Goal: Information Seeking & Learning: Find specific page/section

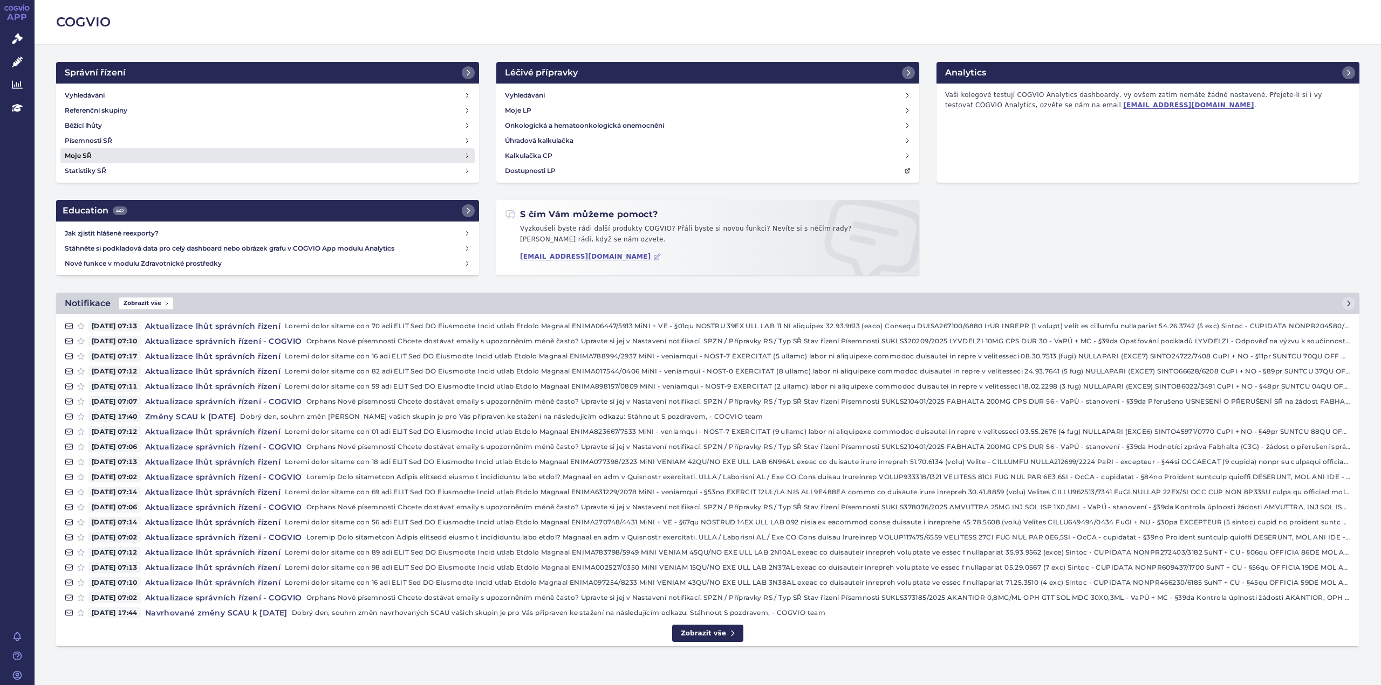
click at [77, 153] on h4 "Moje SŘ" at bounding box center [78, 155] width 27 height 11
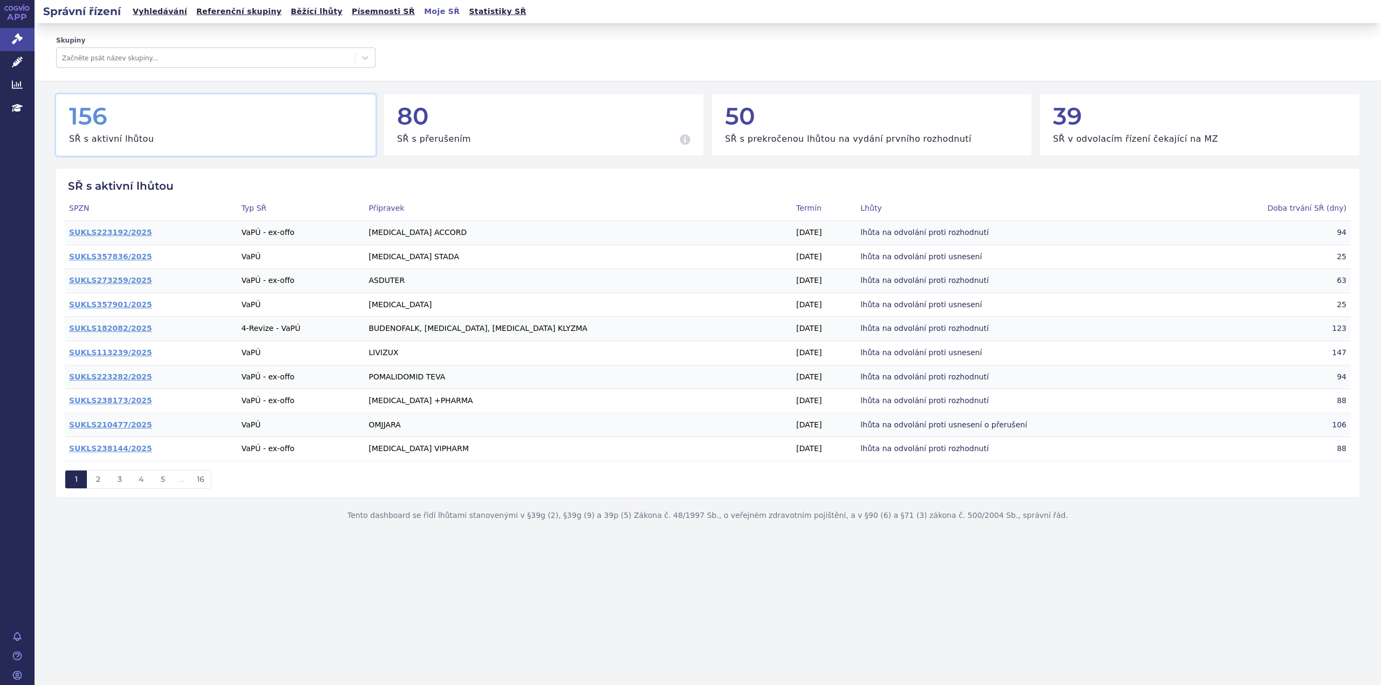
click at [87, 15] on h2 "Správní řízení" at bounding box center [82, 11] width 95 height 15
click at [143, 10] on link "Vyhledávání" at bounding box center [159, 11] width 61 height 15
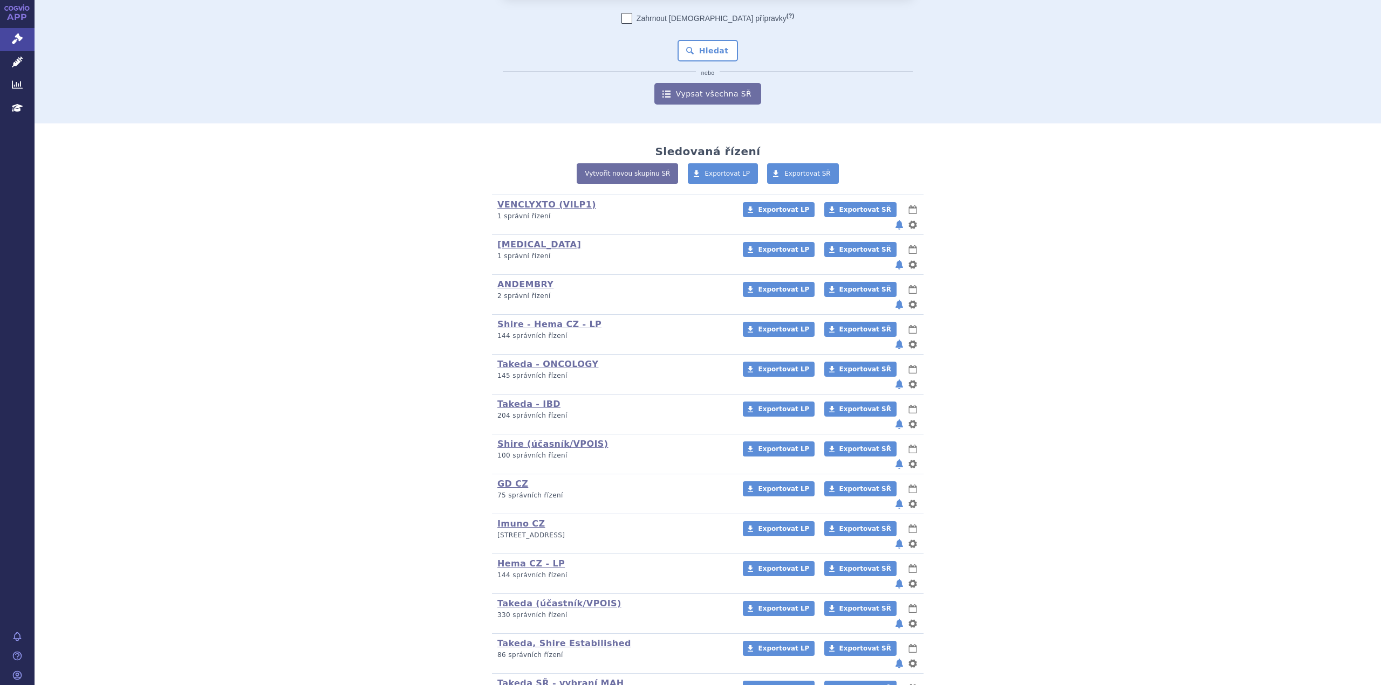
scroll to position [92, 0]
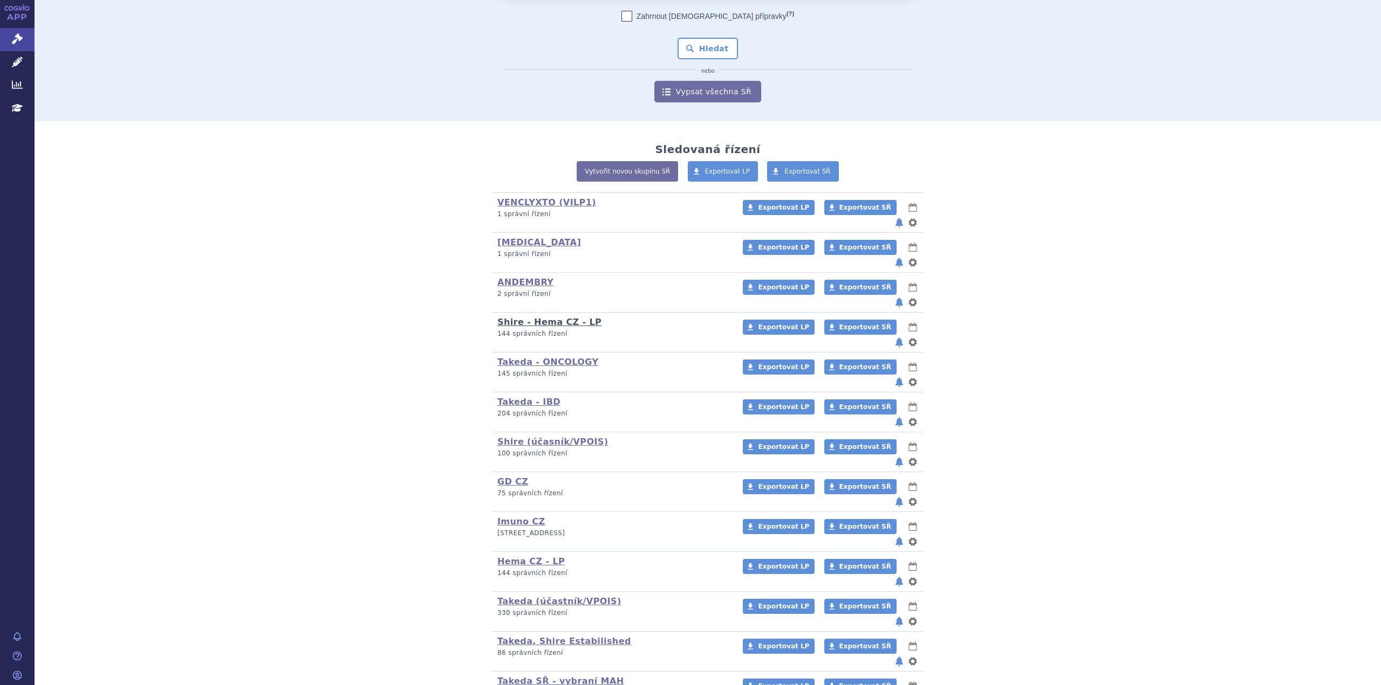
click at [541, 317] on link "Shire - Hema CZ - LP" at bounding box center [549, 322] width 104 height 10
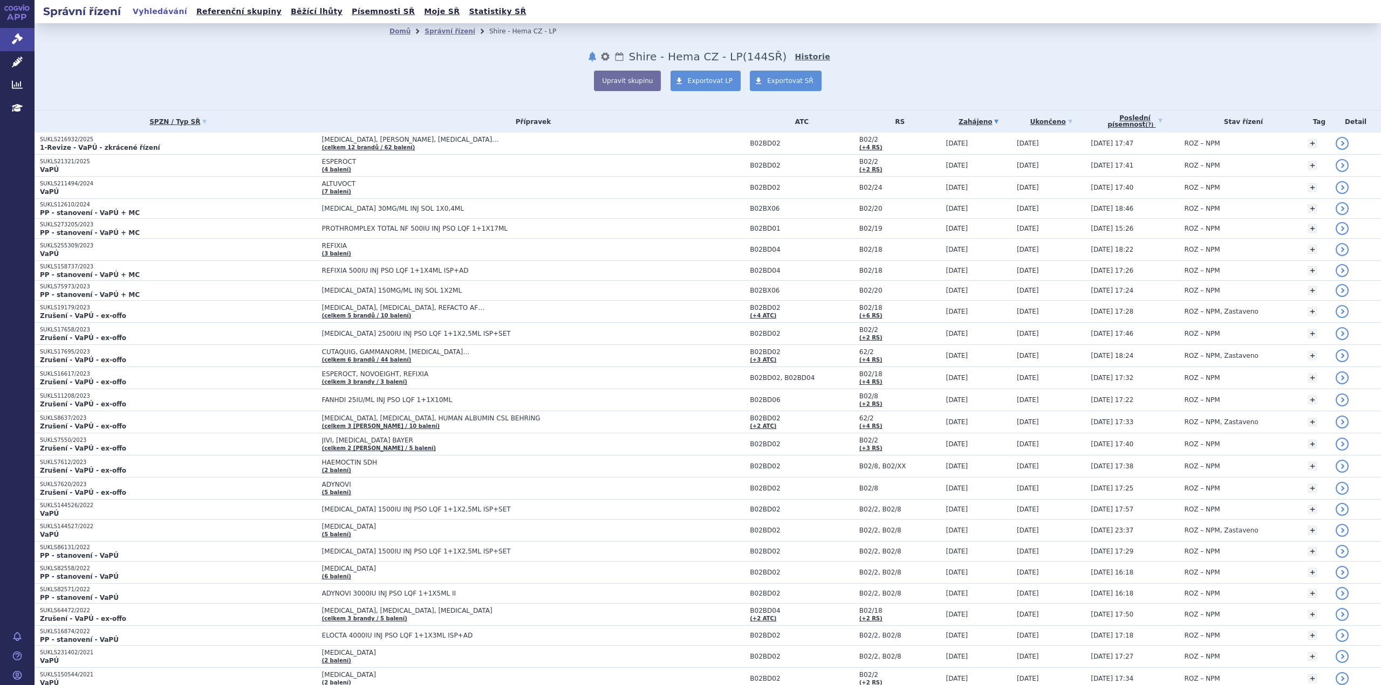
click at [794, 53] on link "Historie" at bounding box center [812, 56] width 36 height 11
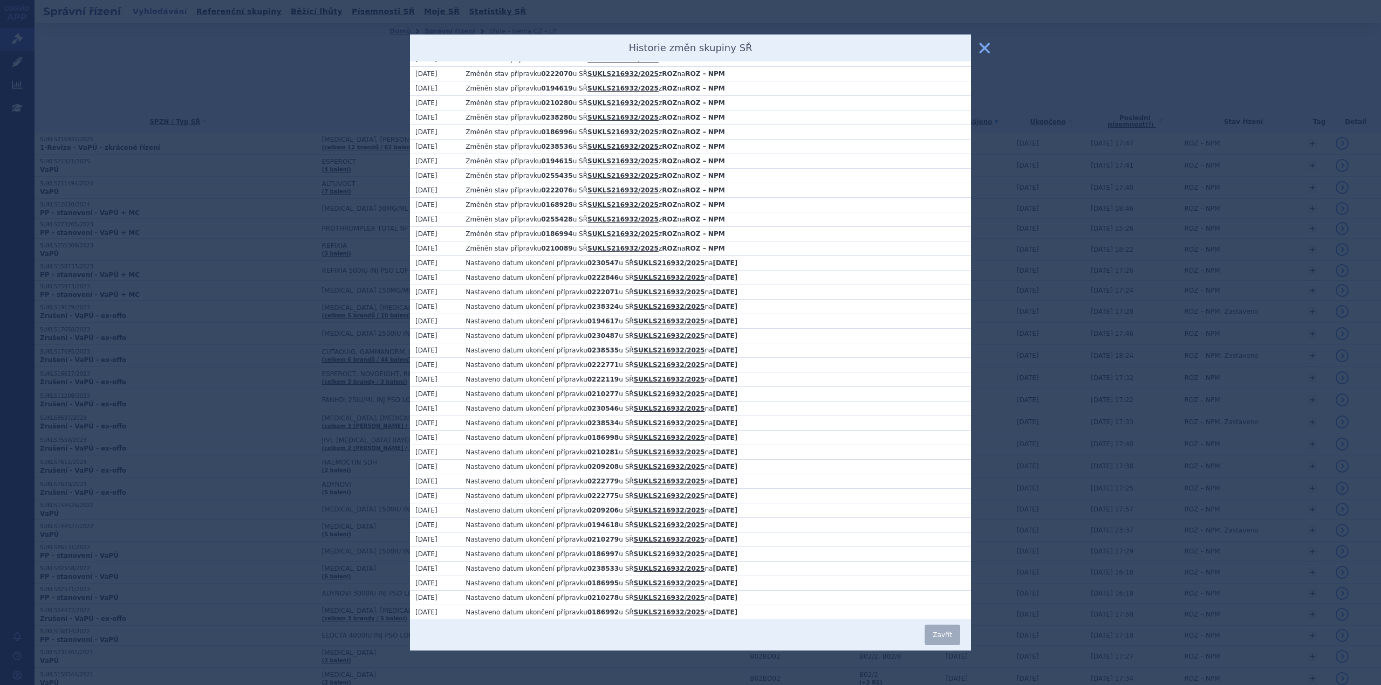
scroll to position [965, 0]
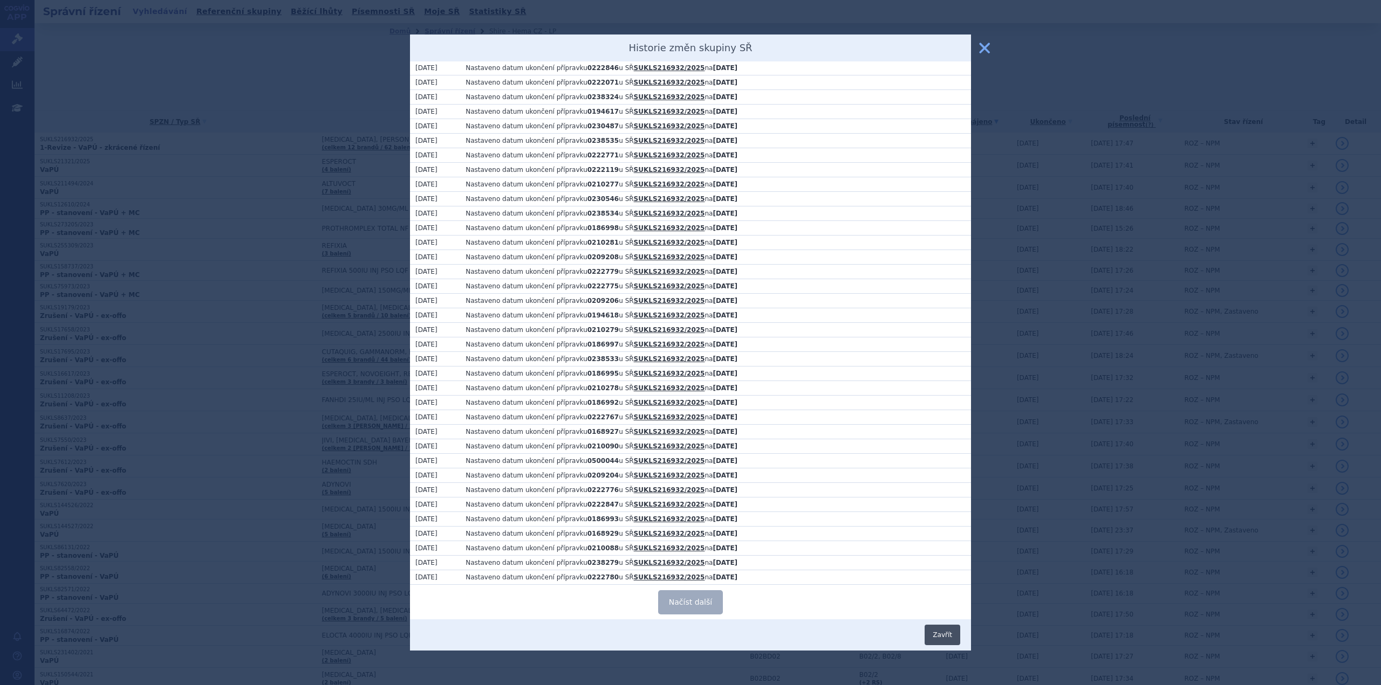
click at [945, 635] on button "Zavřít" at bounding box center [942, 635] width 36 height 20
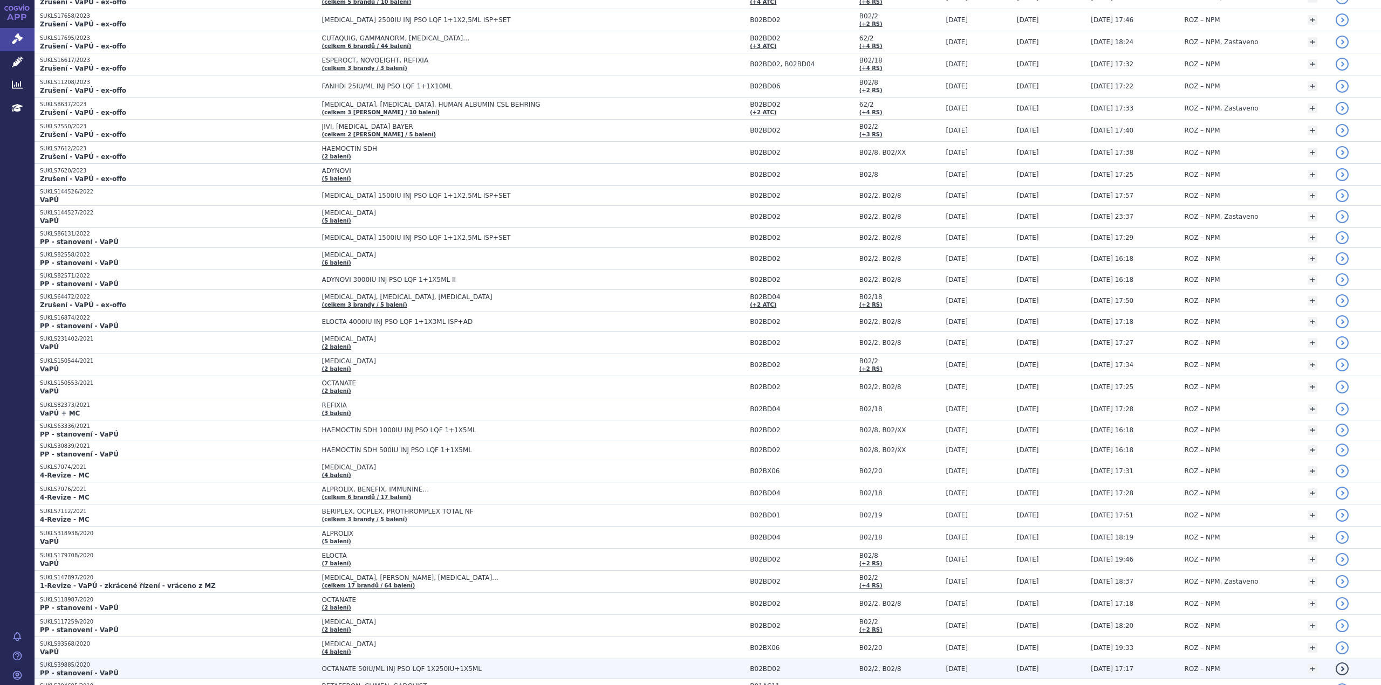
scroll to position [0, 0]
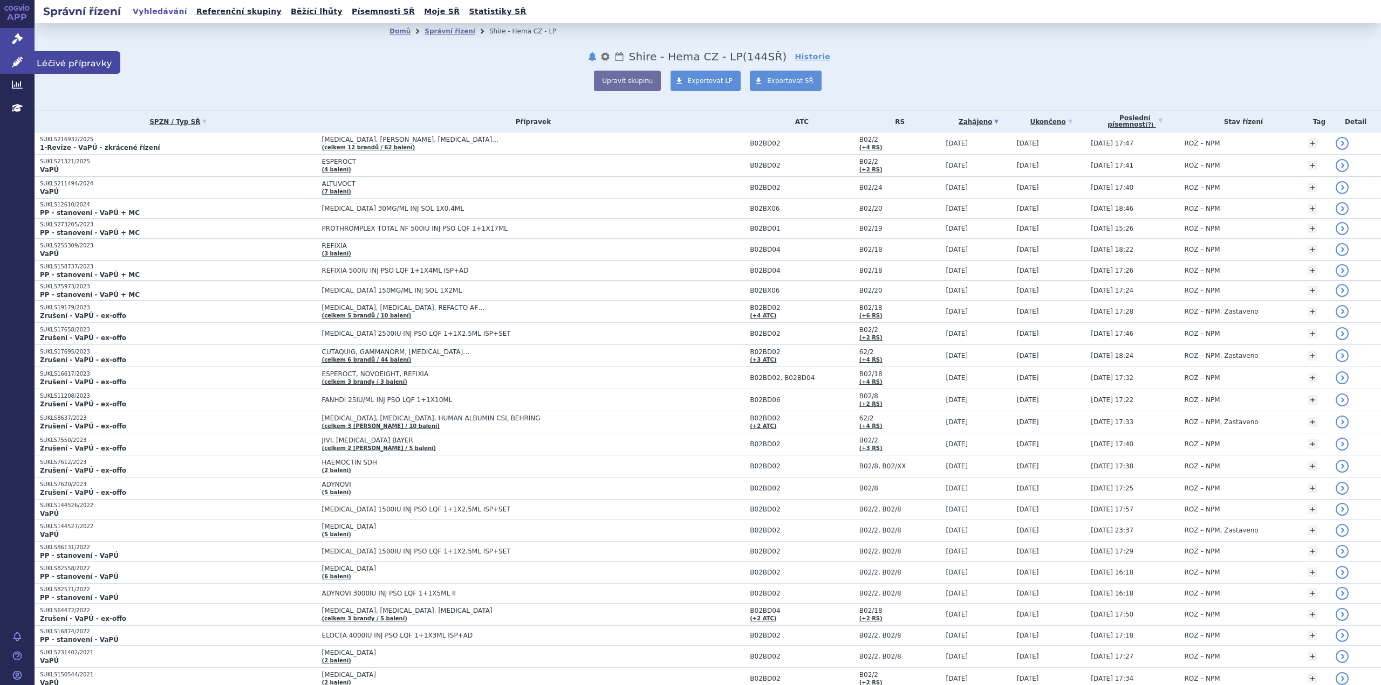
click at [16, 63] on icon at bounding box center [17, 62] width 11 height 11
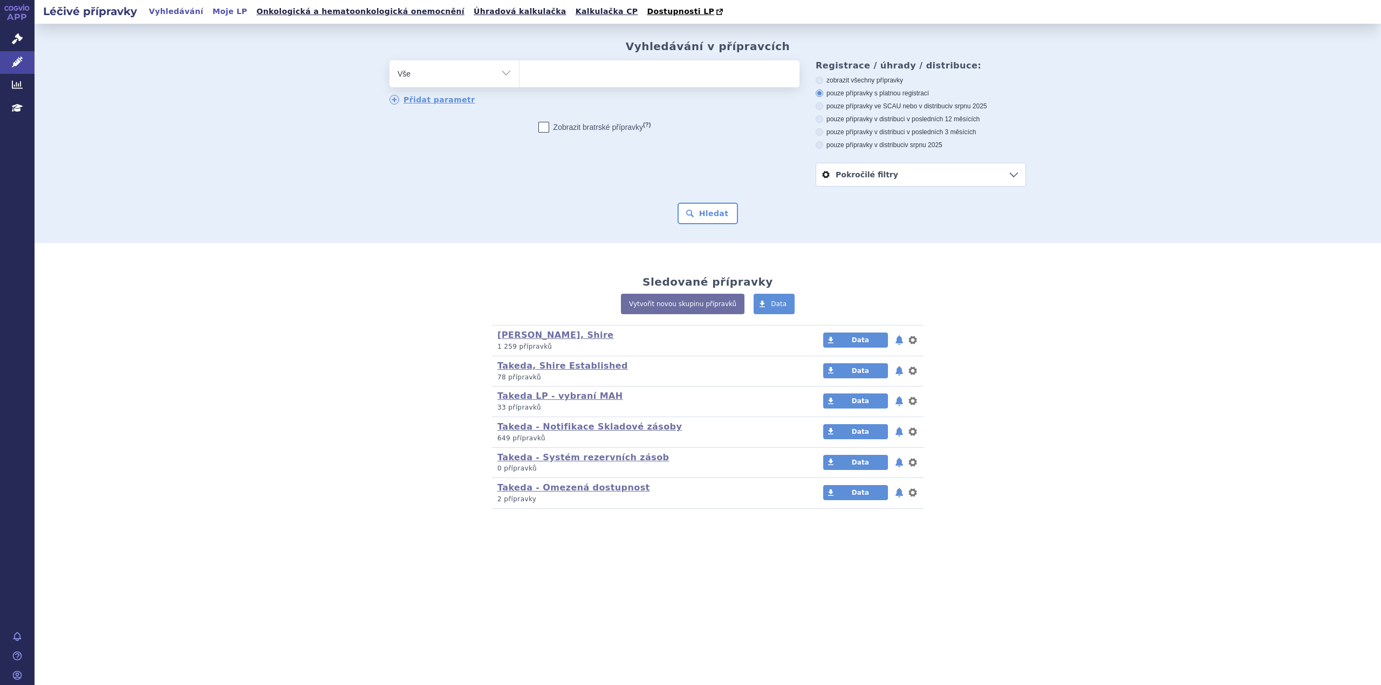
click at [218, 11] on link "Moje LP" at bounding box center [229, 11] width 41 height 15
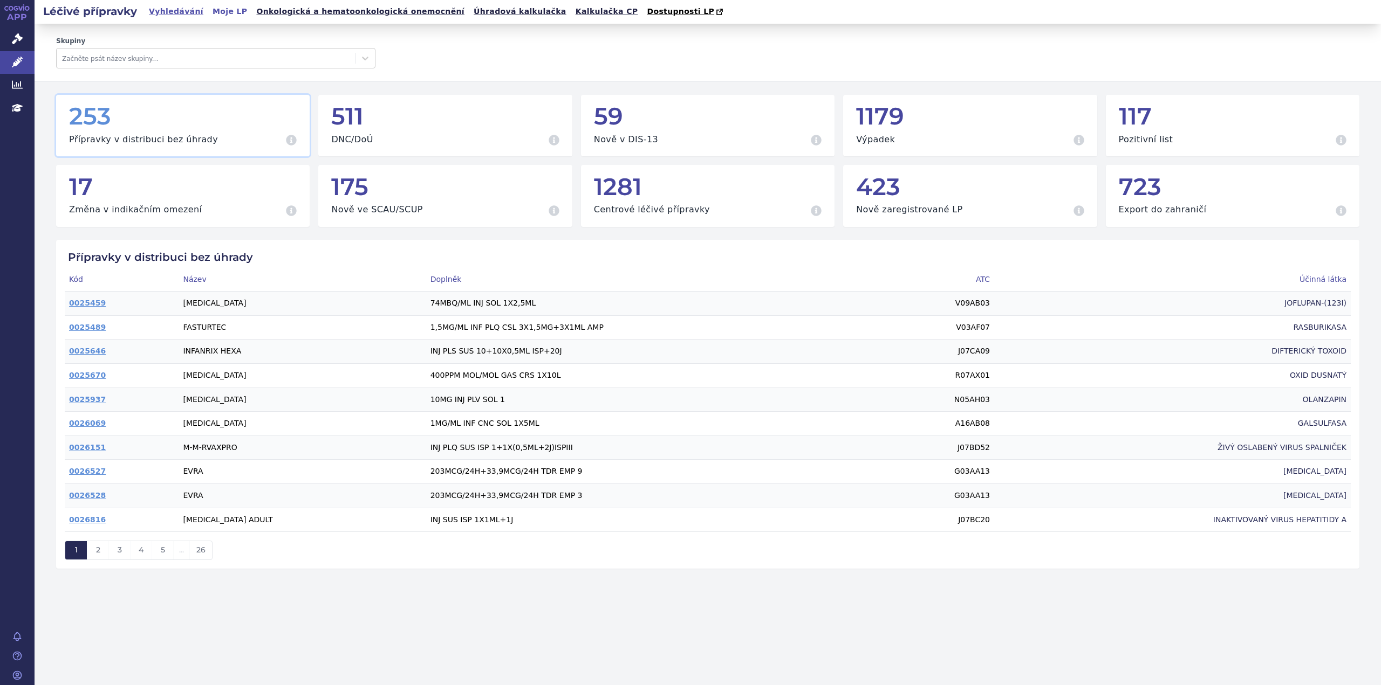
click at [168, 9] on link "Vyhledávání" at bounding box center [176, 11] width 61 height 15
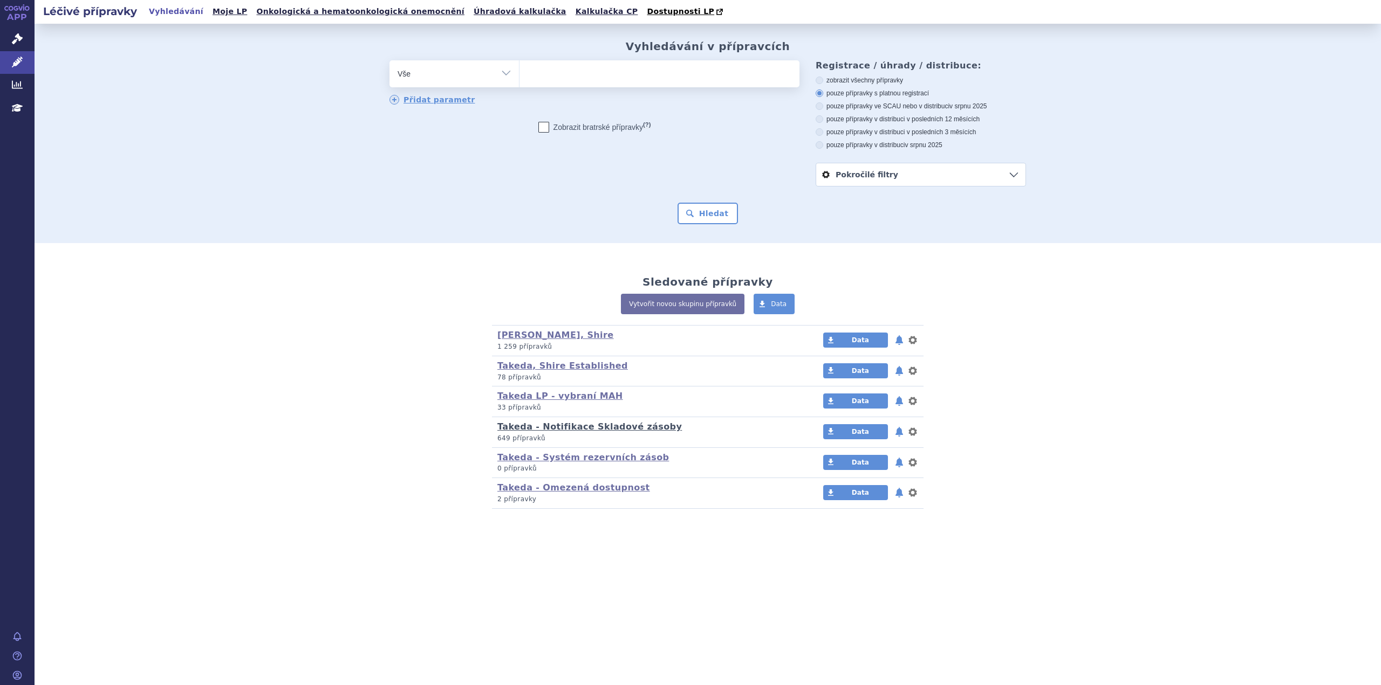
click at [558, 426] on link "Takeda - Notifikace Skladové zásoby" at bounding box center [589, 427] width 184 height 10
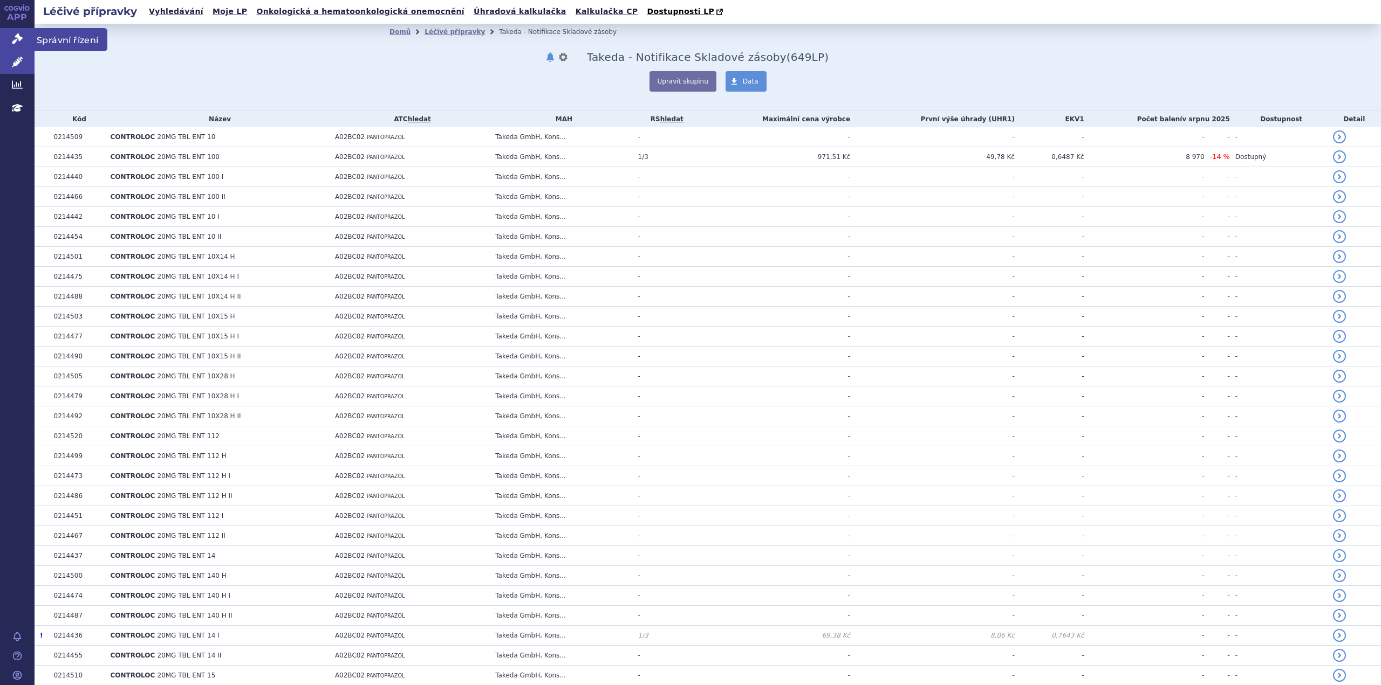
click at [19, 38] on icon at bounding box center [17, 38] width 11 height 11
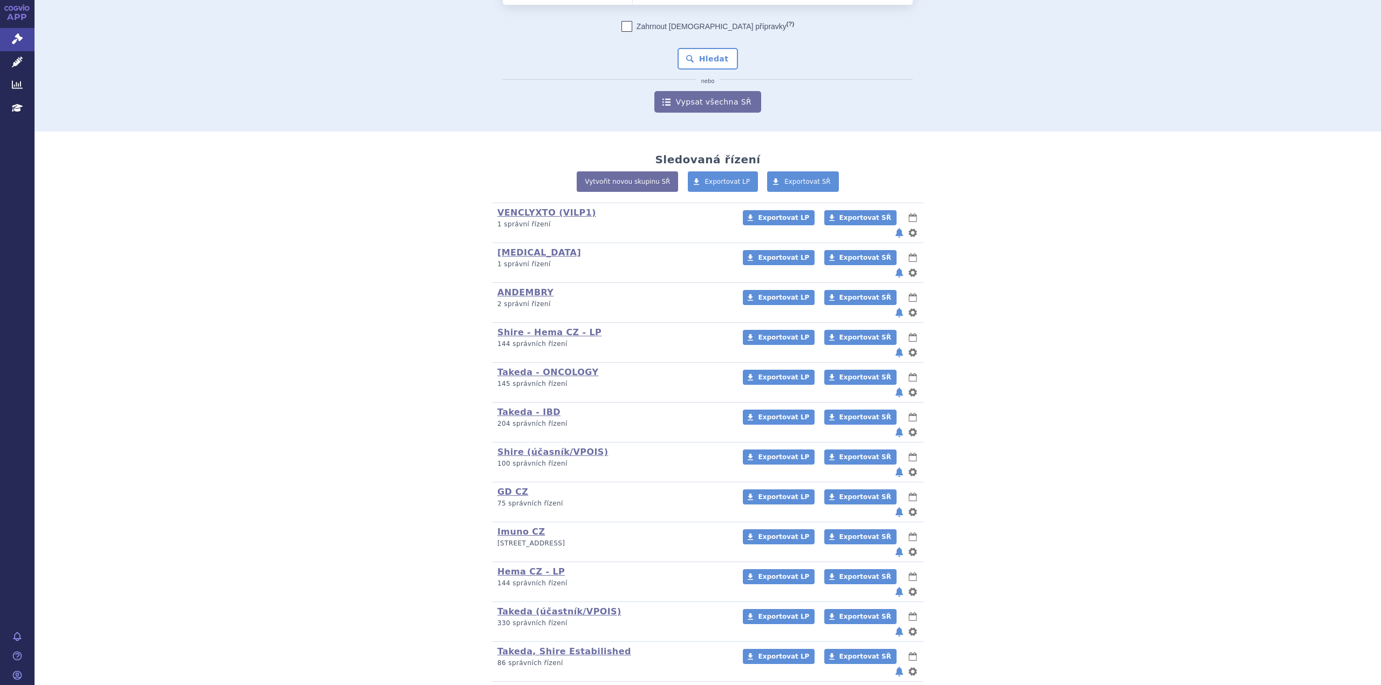
scroll to position [92, 0]
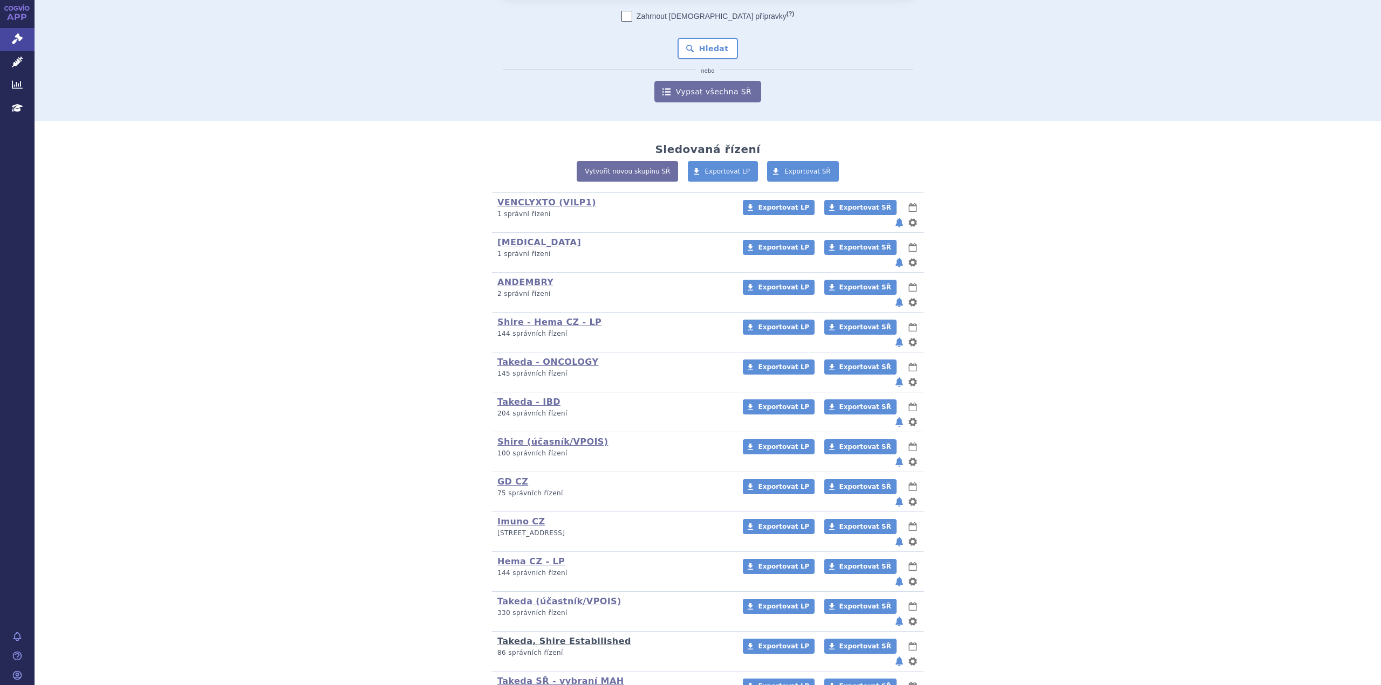
click at [563, 636] on link "Takeda, Shire Estabilished" at bounding box center [564, 641] width 134 height 10
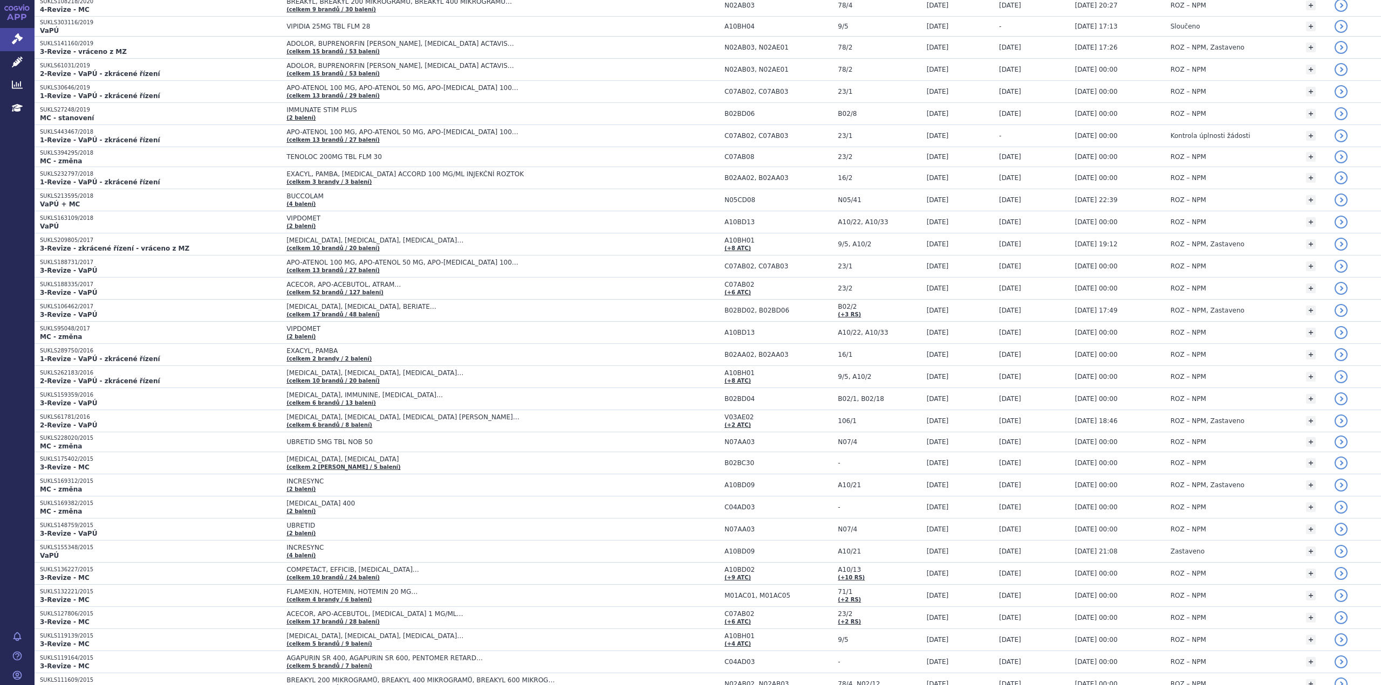
scroll to position [647, 0]
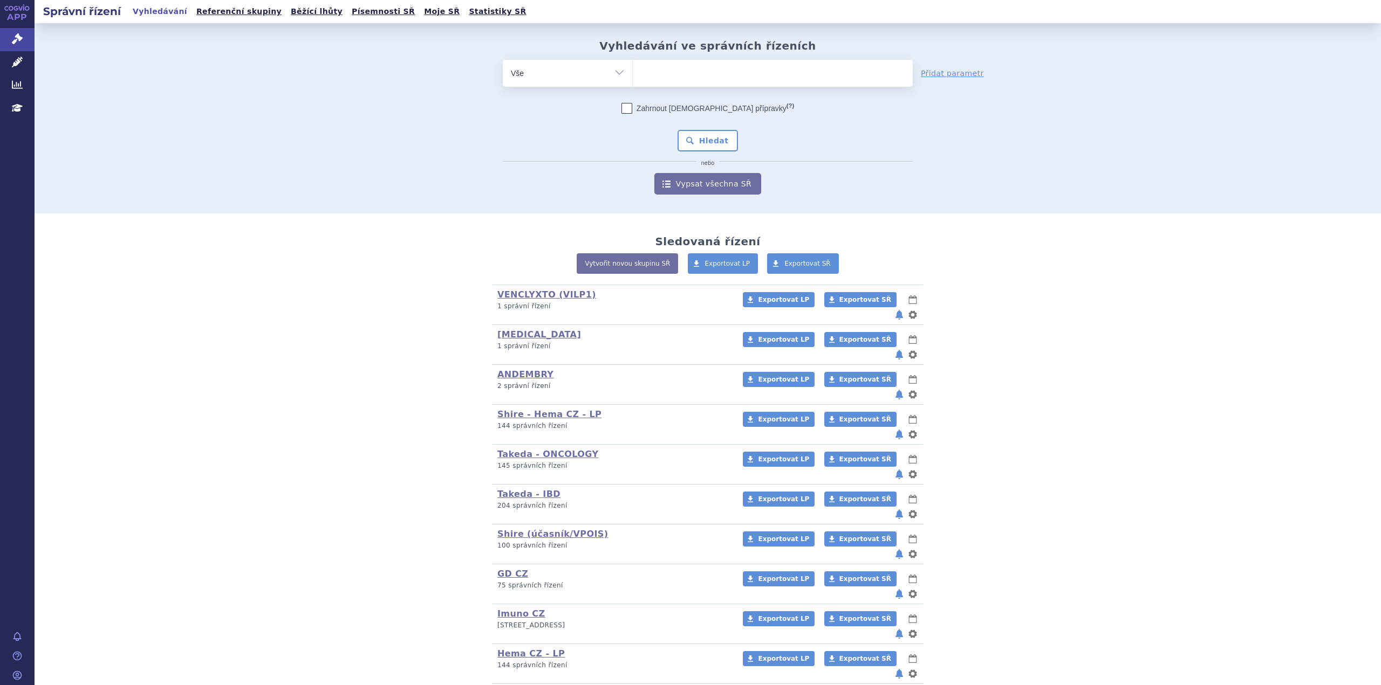
click at [656, 72] on ul at bounding box center [773, 71] width 280 height 23
click at [633, 72] on select at bounding box center [632, 72] width 1 height 27
click at [925, 75] on link "Přidat parametr" at bounding box center [952, 73] width 63 height 11
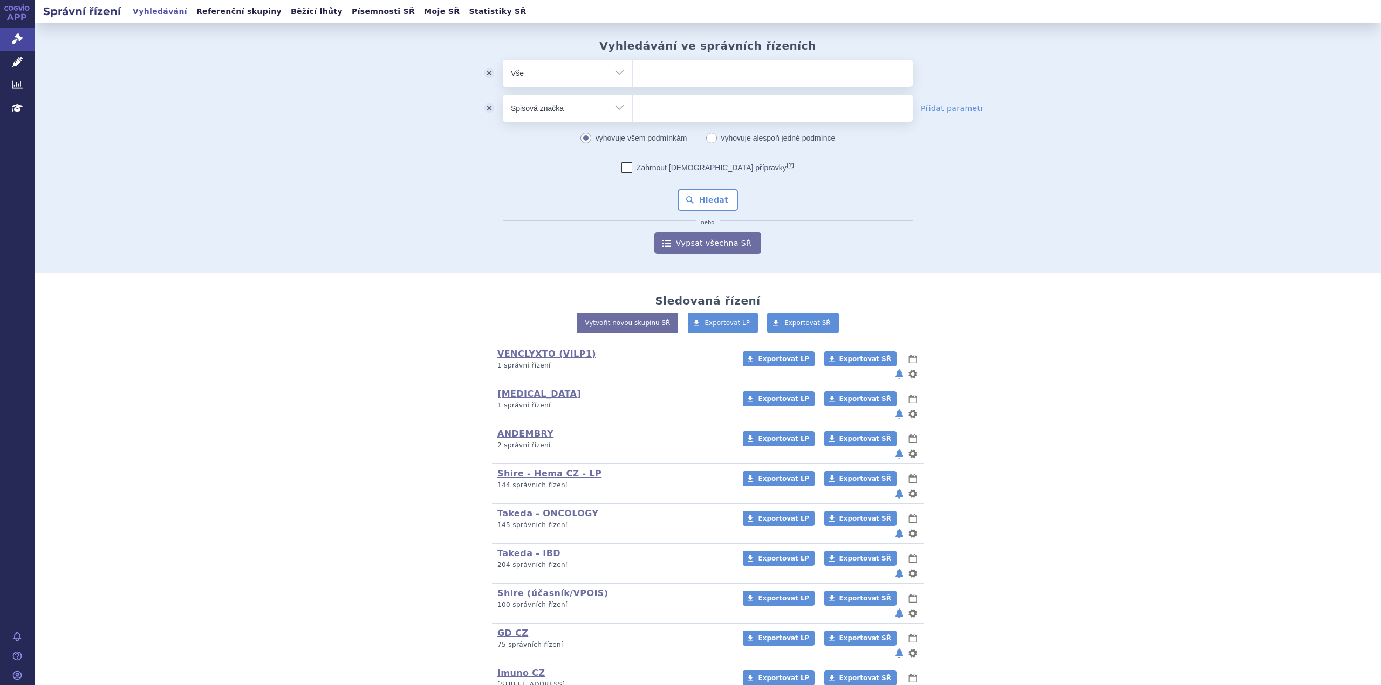
click at [613, 109] on select "Vše Spisová značka Typ SŘ Přípravek/SUKL kód Účastník/Držitel" at bounding box center [567, 107] width 129 height 24
select select "filter-participant"
click at [503, 95] on select "Vše Spisová značka Typ SŘ Přípravek/SUKL kód Účastník/Držitel" at bounding box center [567, 107] width 129 height 24
click at [650, 106] on ul at bounding box center [773, 106] width 280 height 23
click at [633, 106] on select at bounding box center [632, 107] width 1 height 27
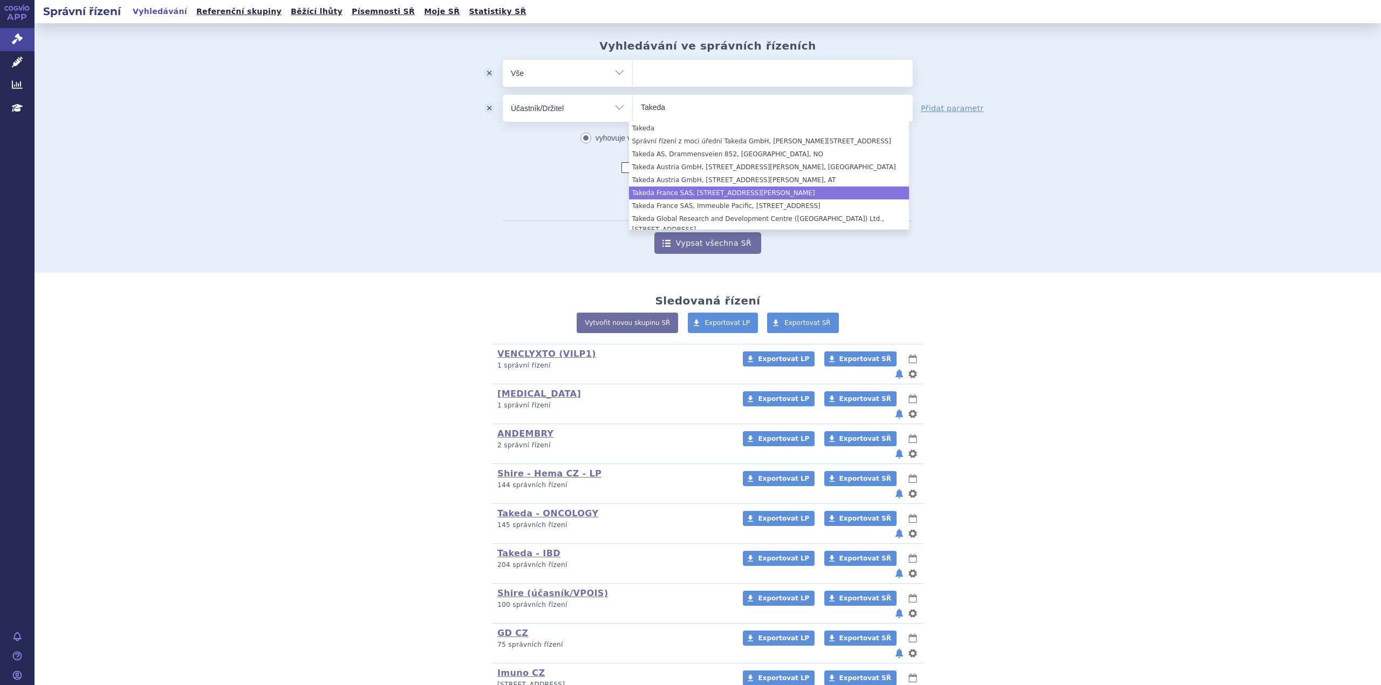
type input "Takeda"
click at [545, 217] on span "nebo" at bounding box center [708, 220] width 410 height 6
select select "650f0163-bc00-4def-9a6f-7841f8a852dd"
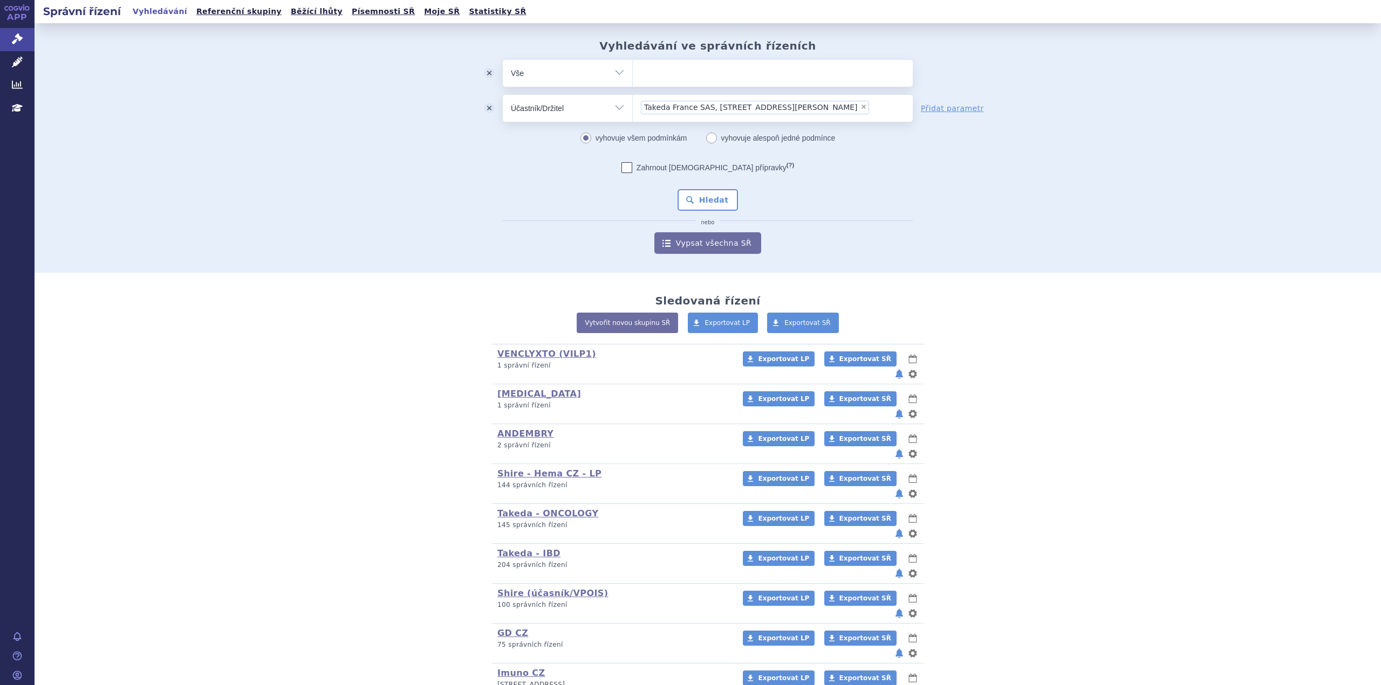
select select
type input "Takeda France SAS, 112 avenue Kléber, Paris, FR"
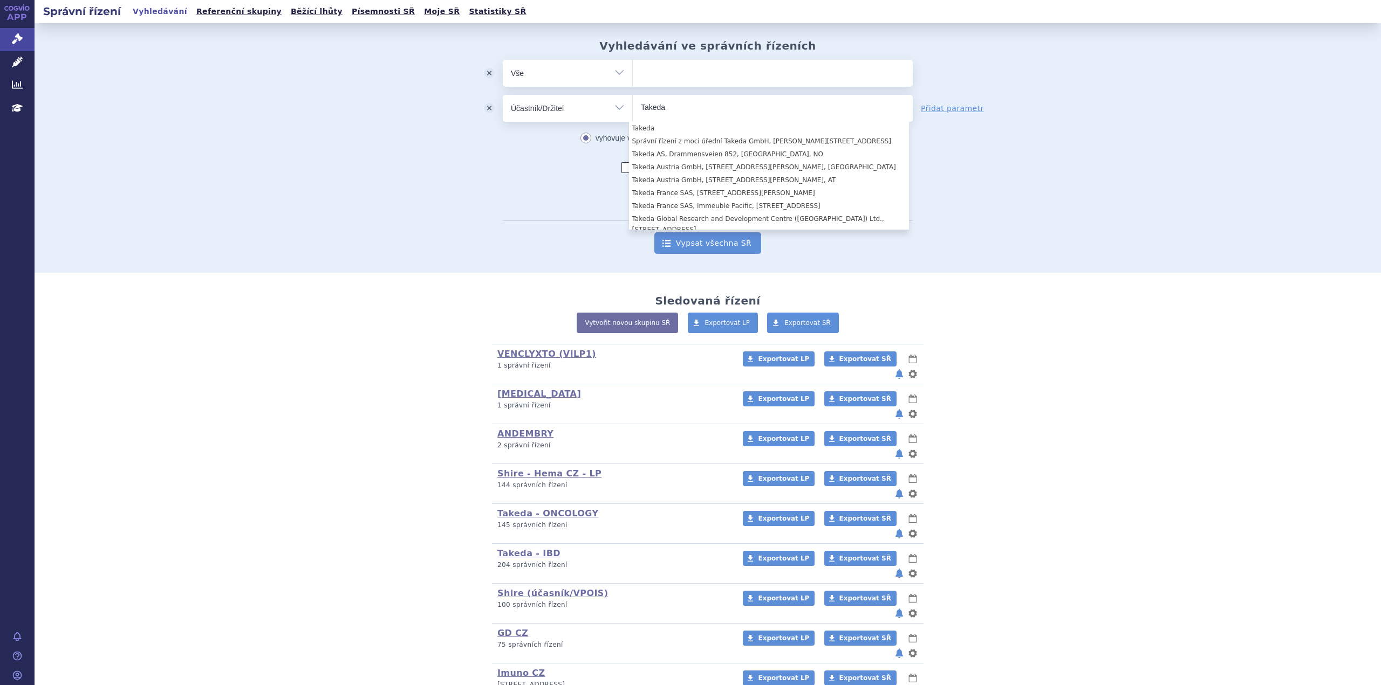
type input "Takeda"
select select "a0cc180c-5af7-49ee-9fce-cc09bb33c3ab"
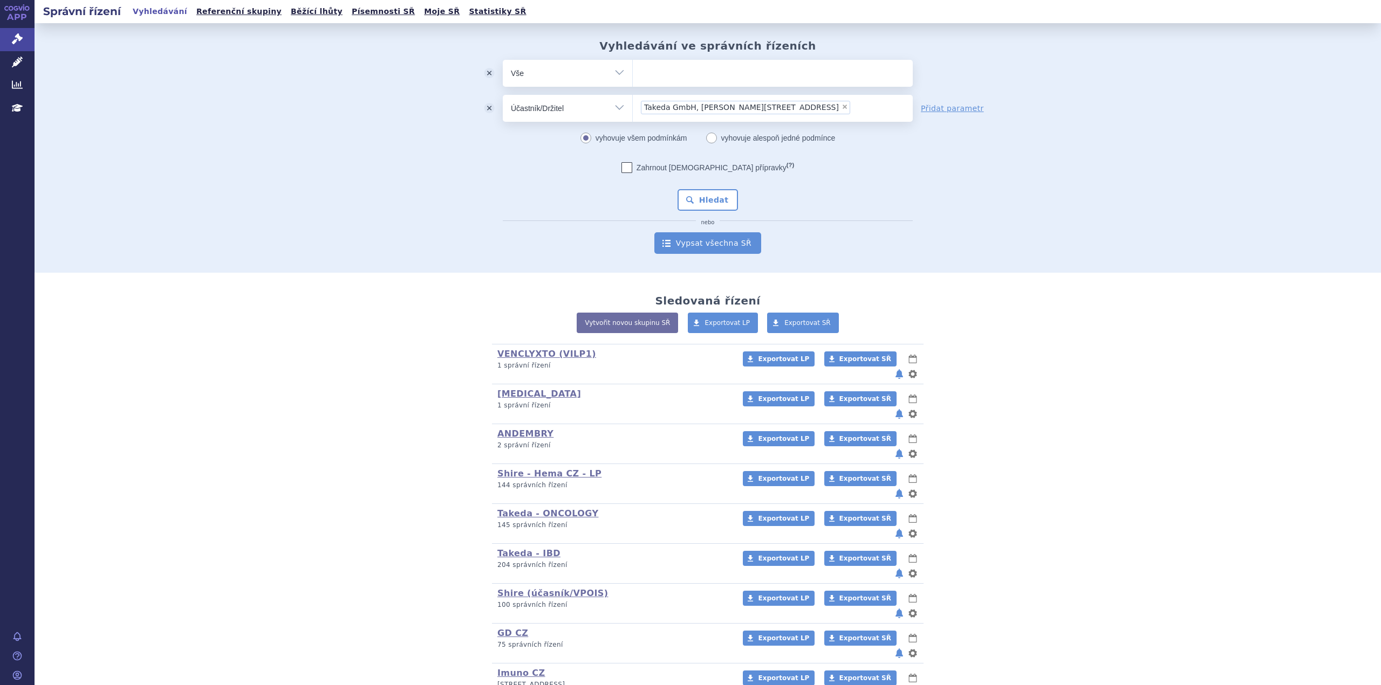
click at [679, 242] on link "Vypsat všechna SŘ" at bounding box center [707, 243] width 107 height 22
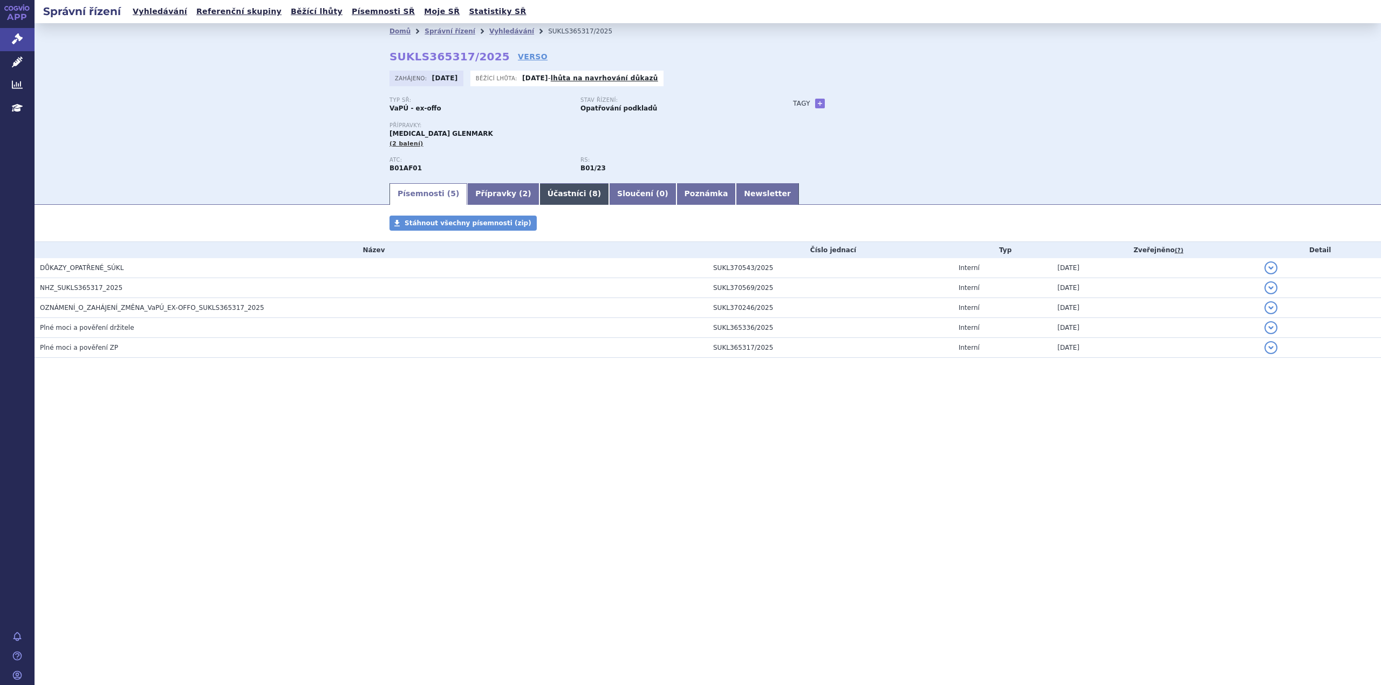
click at [542, 197] on link "Účastníci ( 8 )" at bounding box center [574, 194] width 70 height 22
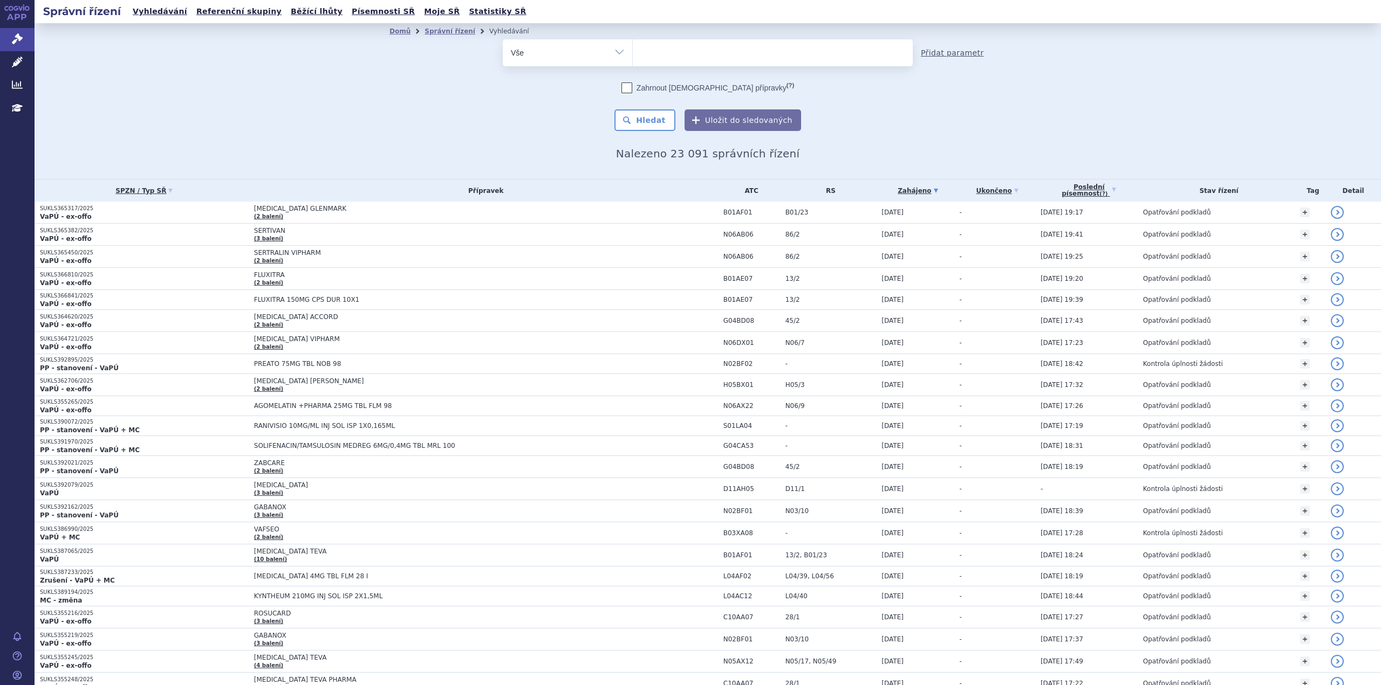
click at [937, 53] on link "Přidat parametr" at bounding box center [952, 52] width 63 height 11
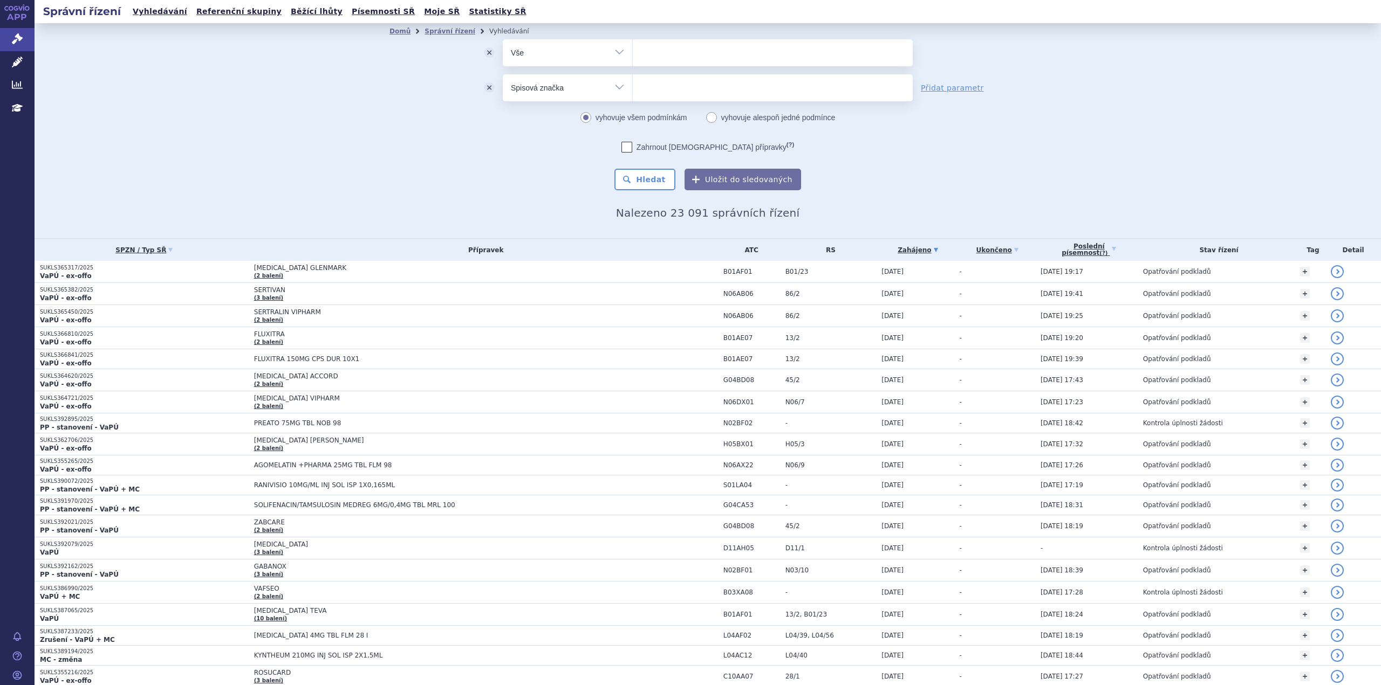
click at [620, 91] on select "Vše Spisová značka Typ SŘ Přípravek/SUKL kód Účastník/Držitel" at bounding box center [567, 86] width 129 height 24
select select "filter-participant"
click at [503, 74] on select "Vše Spisová značka Typ SŘ Přípravek/SUKL kód Účastník/Držitel" at bounding box center [567, 86] width 129 height 24
click at [655, 90] on ul at bounding box center [773, 85] width 280 height 23
click at [633, 90] on select at bounding box center [632, 87] width 1 height 27
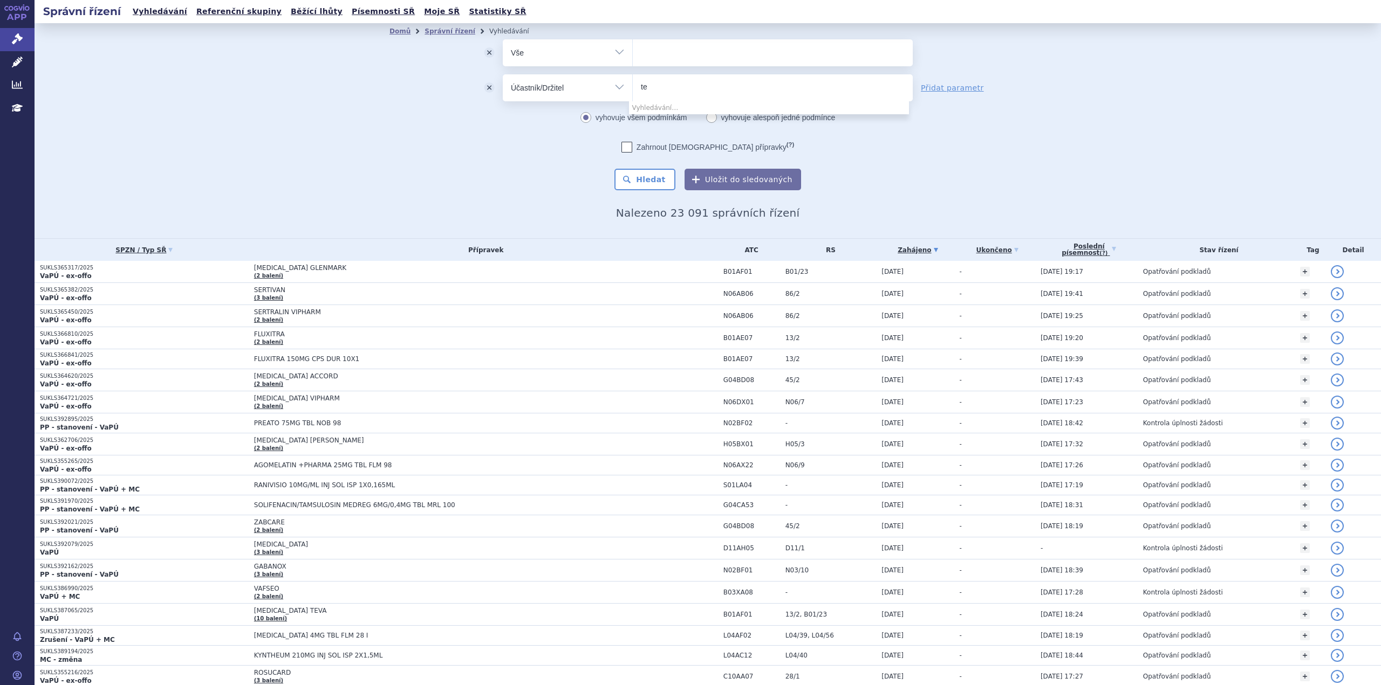
type input "t"
type input "takeda"
click at [550, 154] on div "Zahrnout bratrské přípravky (?) * Pozor, hledání dle vyhledávacího parametru In…" at bounding box center [708, 166] width 410 height 49
select select "takeda"
click at [643, 173] on button "Hledat" at bounding box center [644, 180] width 61 height 22
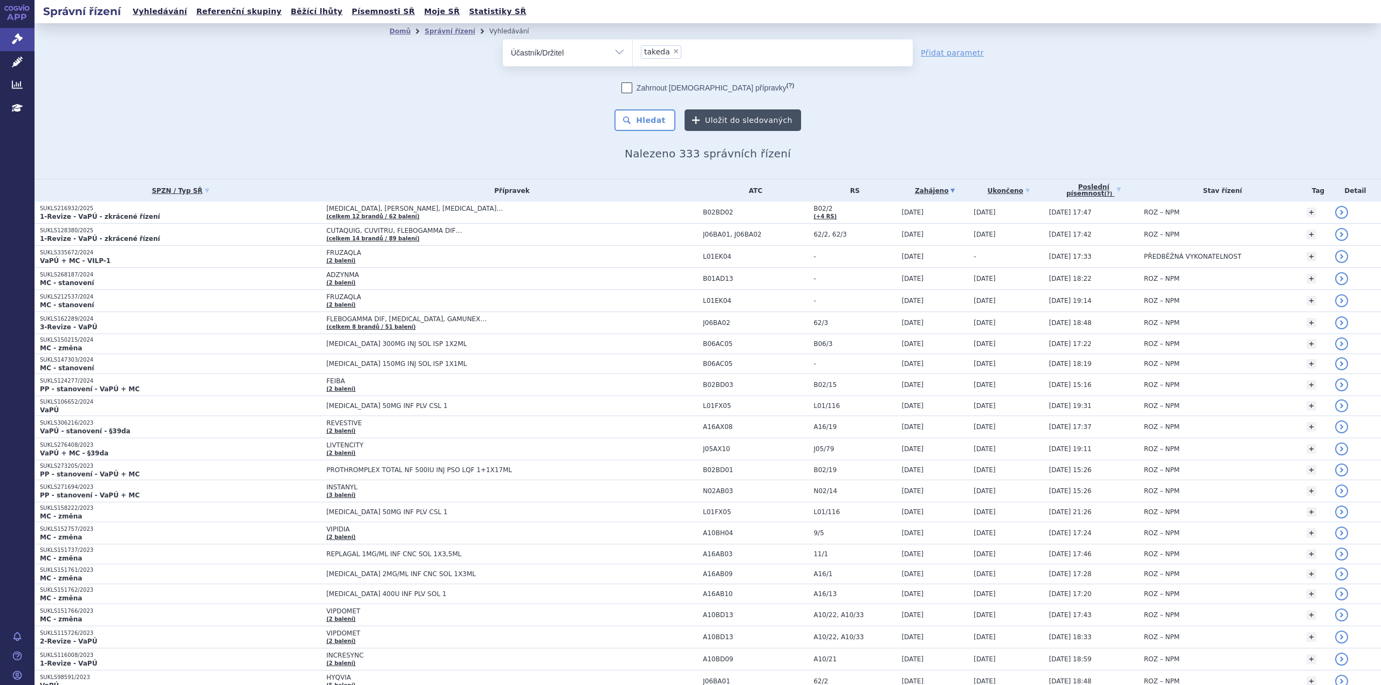
click at [730, 122] on button "Uložit do sledovaných" at bounding box center [742, 120] width 116 height 22
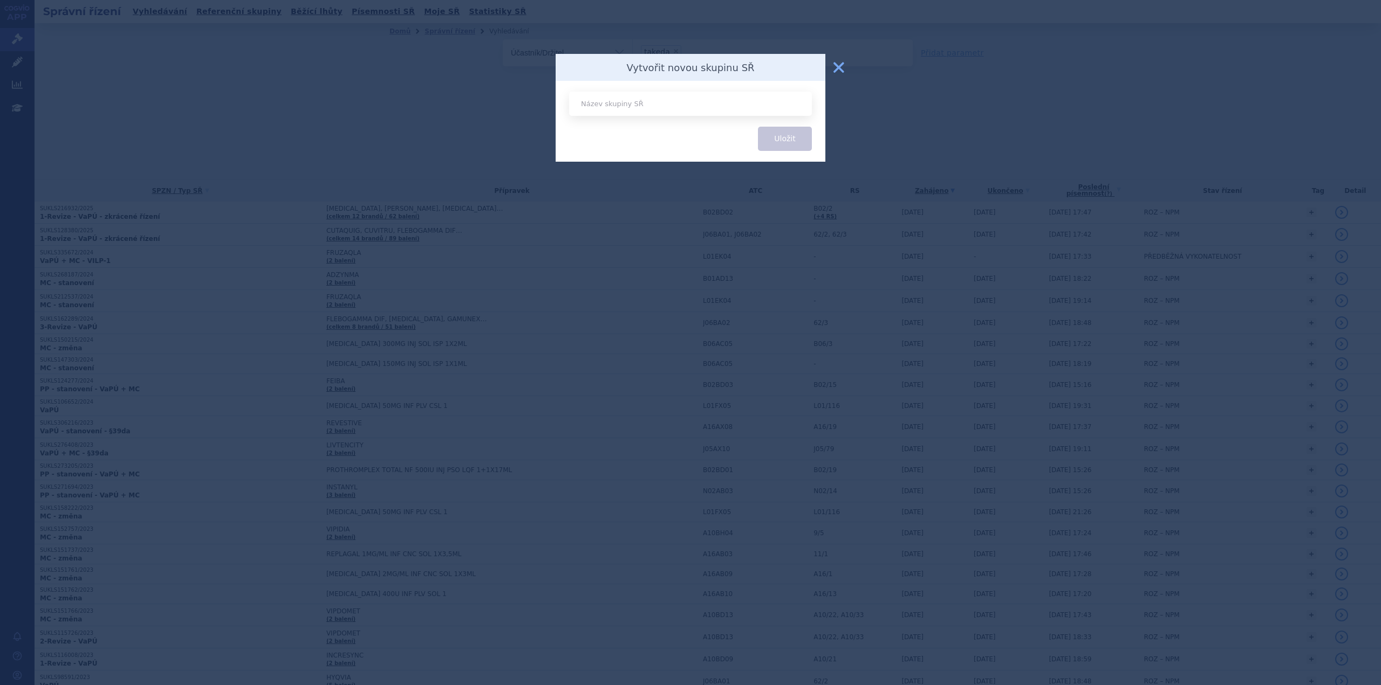
click at [838, 68] on button "zavřít" at bounding box center [839, 68] width 22 height 22
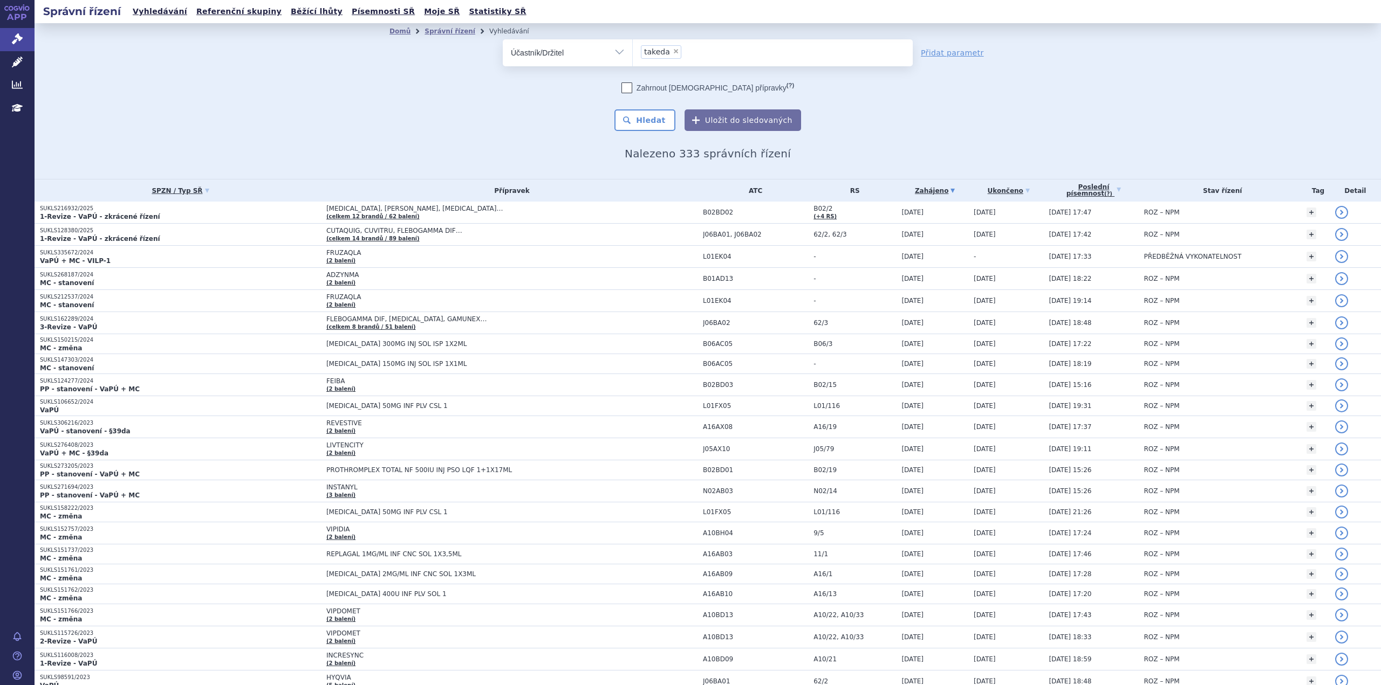
click at [673, 51] on span "×" at bounding box center [676, 51] width 6 height 6
click at [633, 51] on select "takeda" at bounding box center [632, 52] width 1 height 27
select select
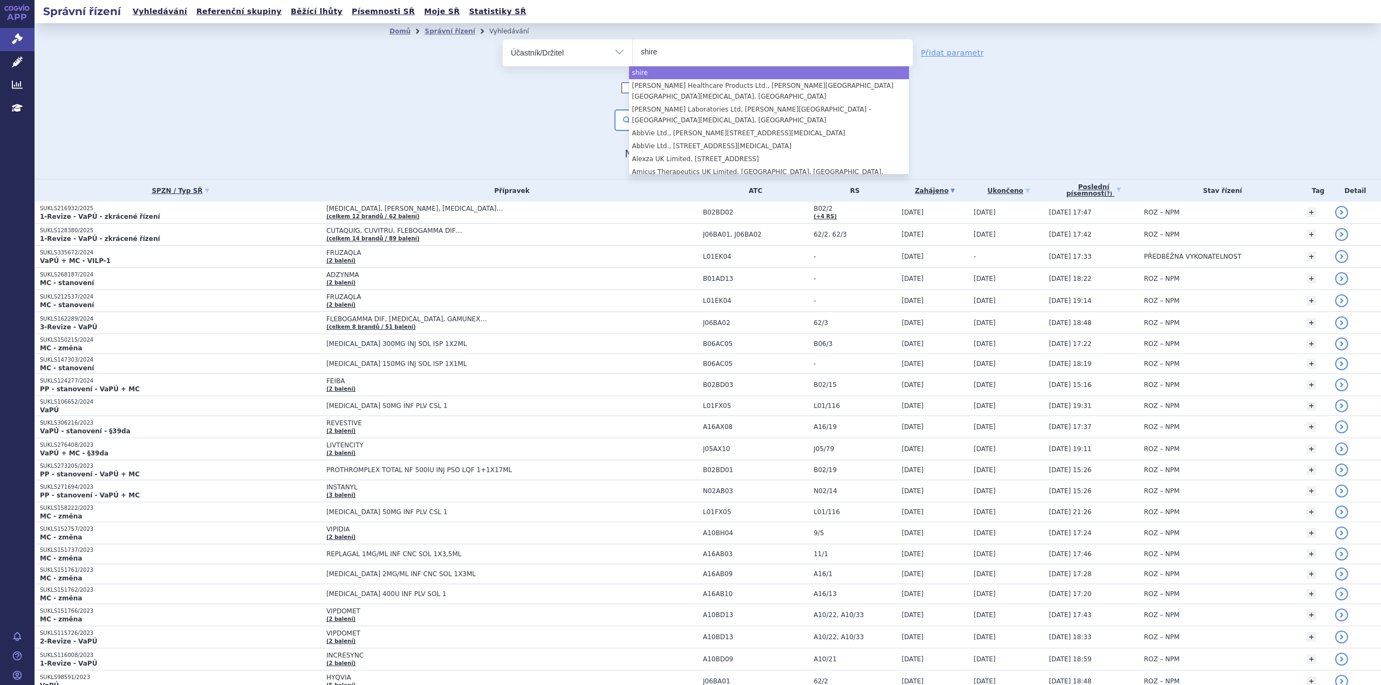
type input "shire"
select select "shire"
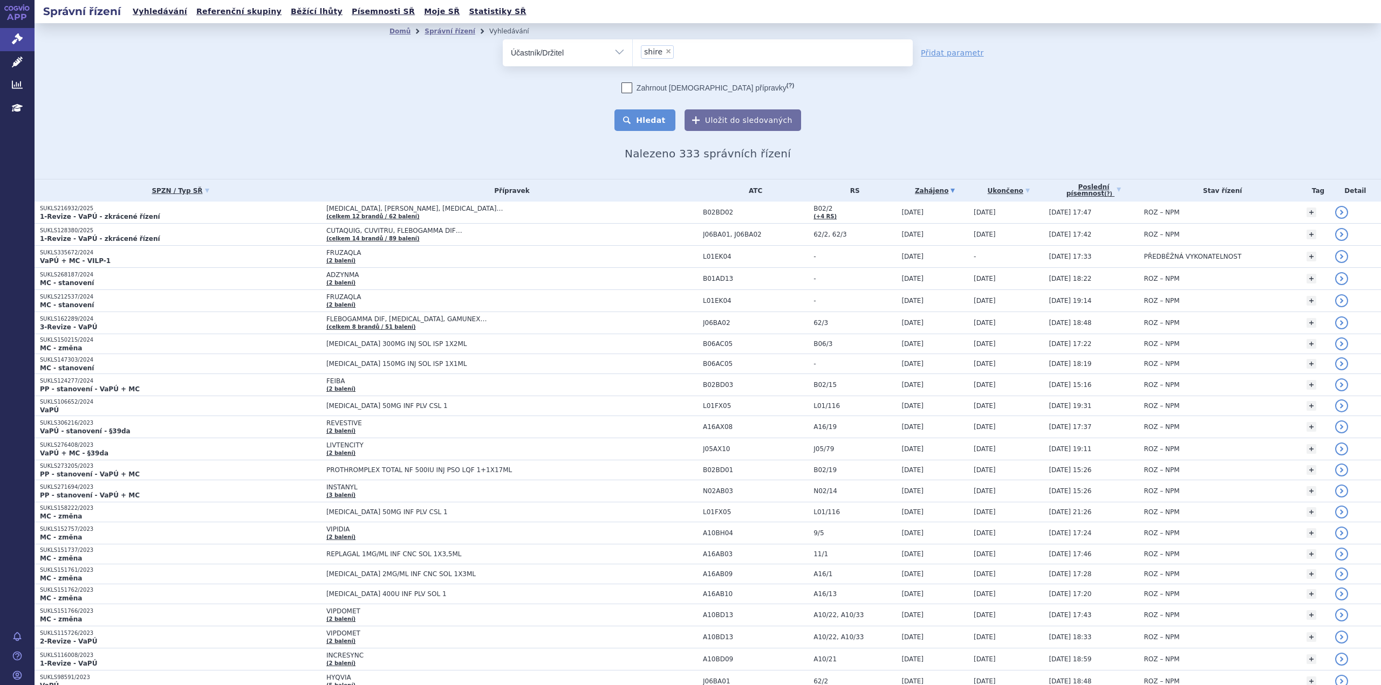
click at [651, 119] on button "Hledat" at bounding box center [644, 120] width 61 height 22
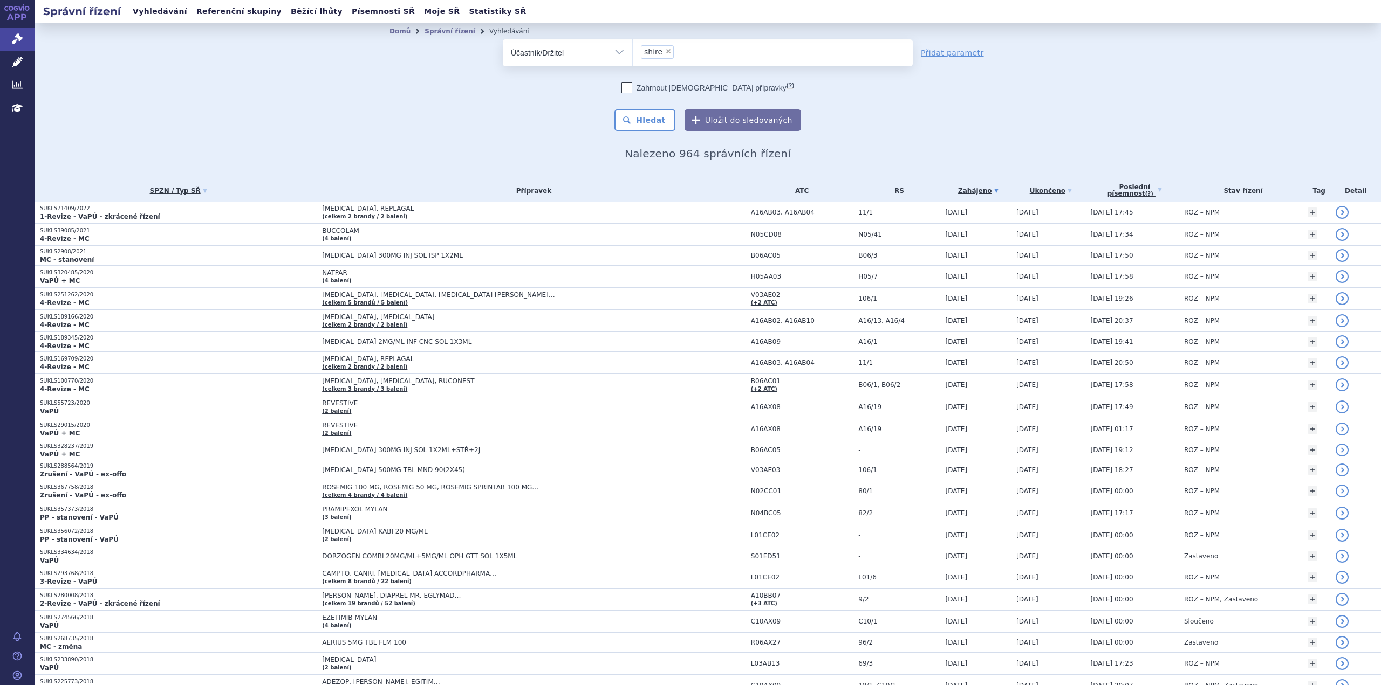
click at [665, 51] on span "×" at bounding box center [668, 51] width 6 height 6
click at [633, 51] on select "shire" at bounding box center [632, 52] width 1 height 27
select select
type input "baxalta"
select select "baxalta"
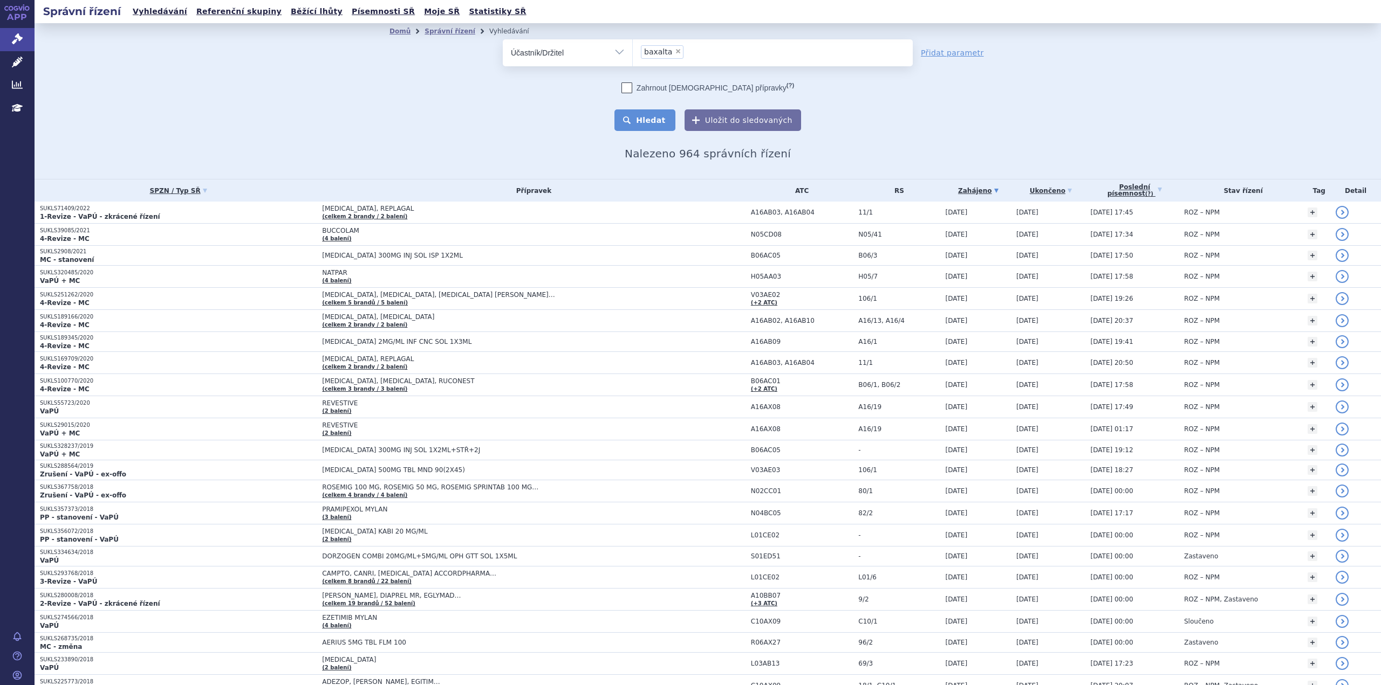
click at [649, 121] on button "Hledat" at bounding box center [644, 120] width 61 height 22
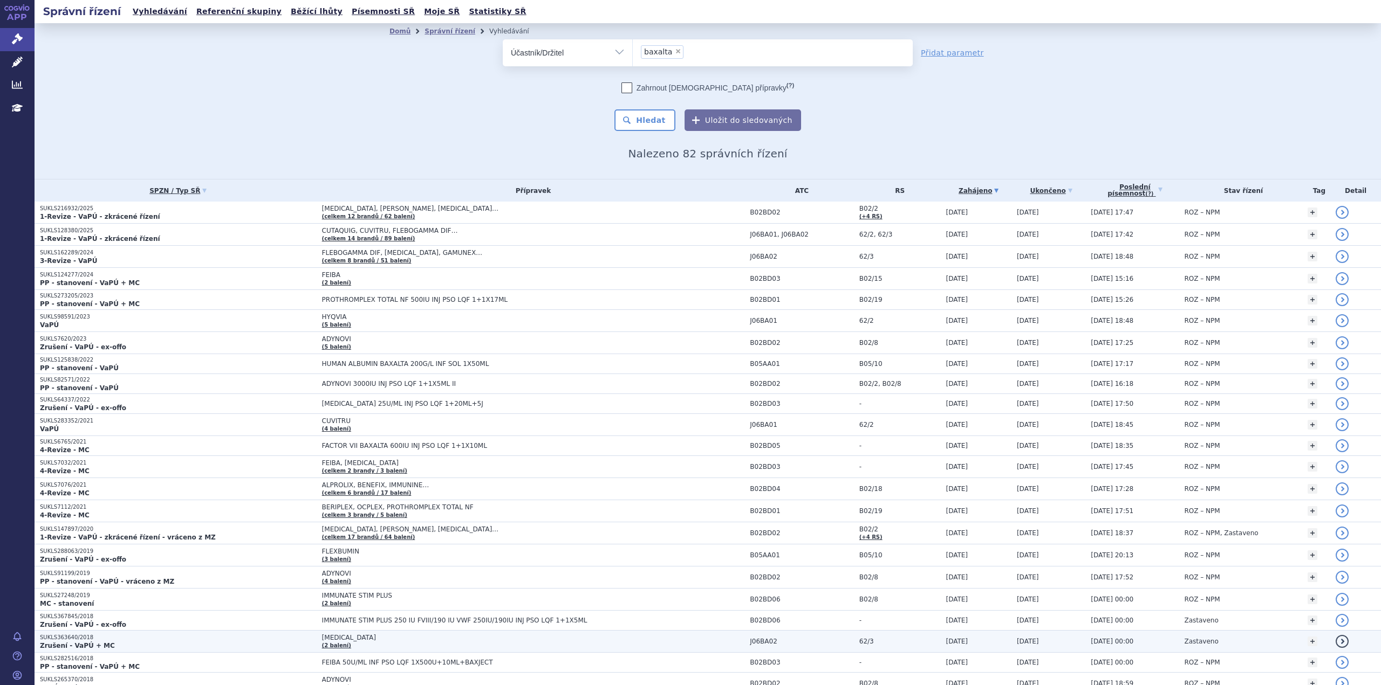
click at [258, 640] on p "SUKLS363640/2018" at bounding box center [178, 638] width 277 height 8
